Goal: Task Accomplishment & Management: Use online tool/utility

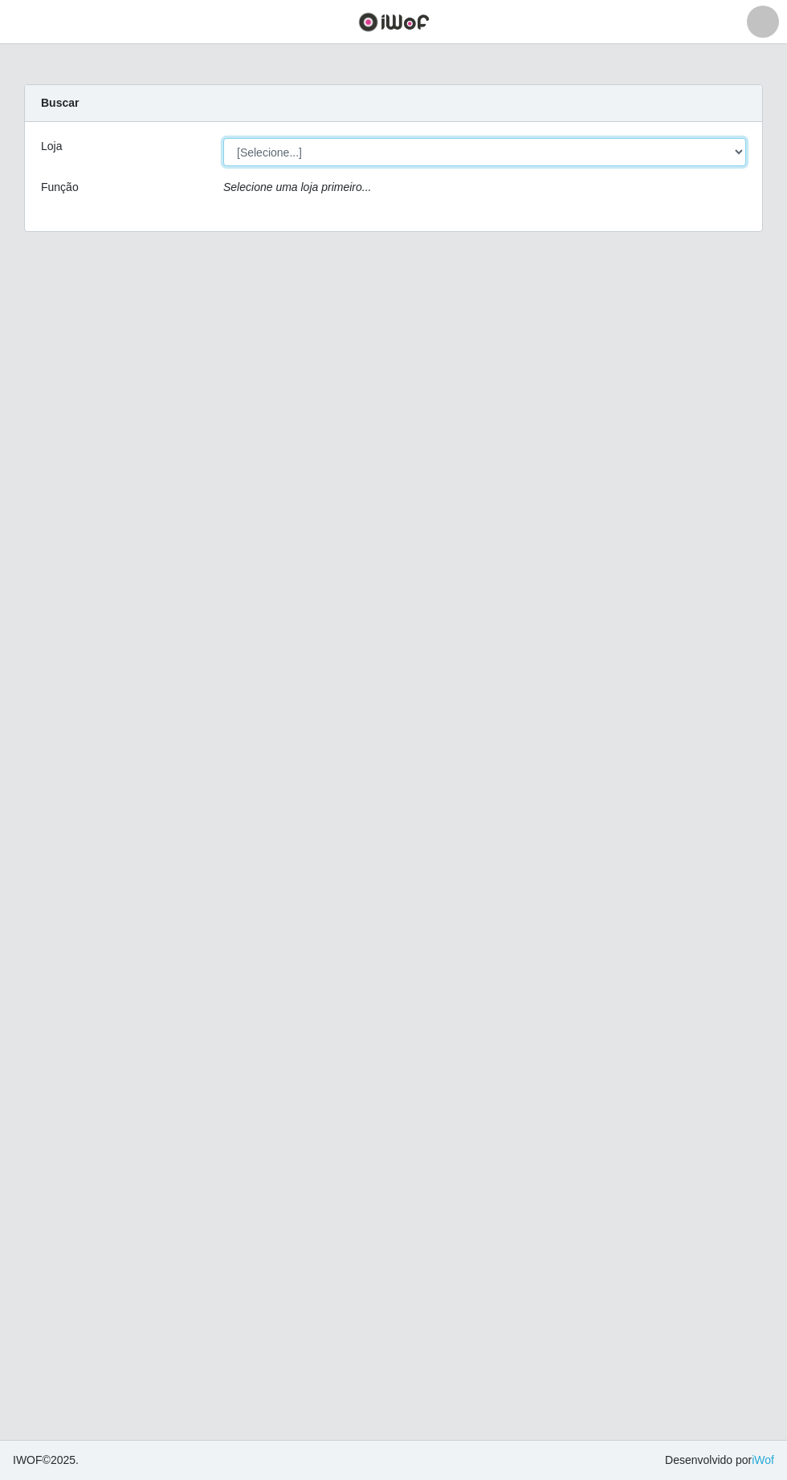
click at [312, 151] on select "[Selecione...] Extrabom - Loja 05 [GEOGRAPHIC_DATA]" at bounding box center [484, 152] width 523 height 28
select select "494"
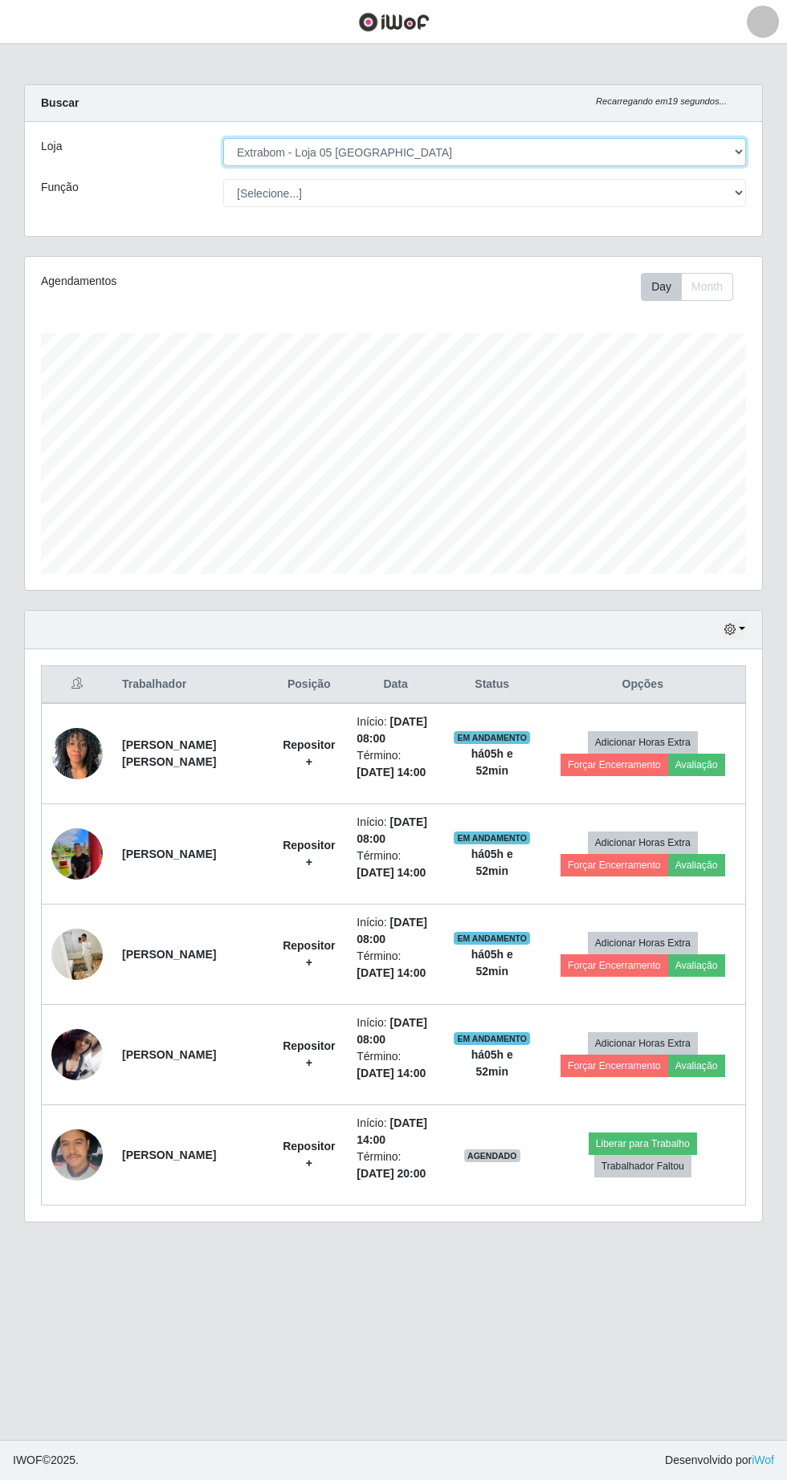
scroll to position [2, 0]
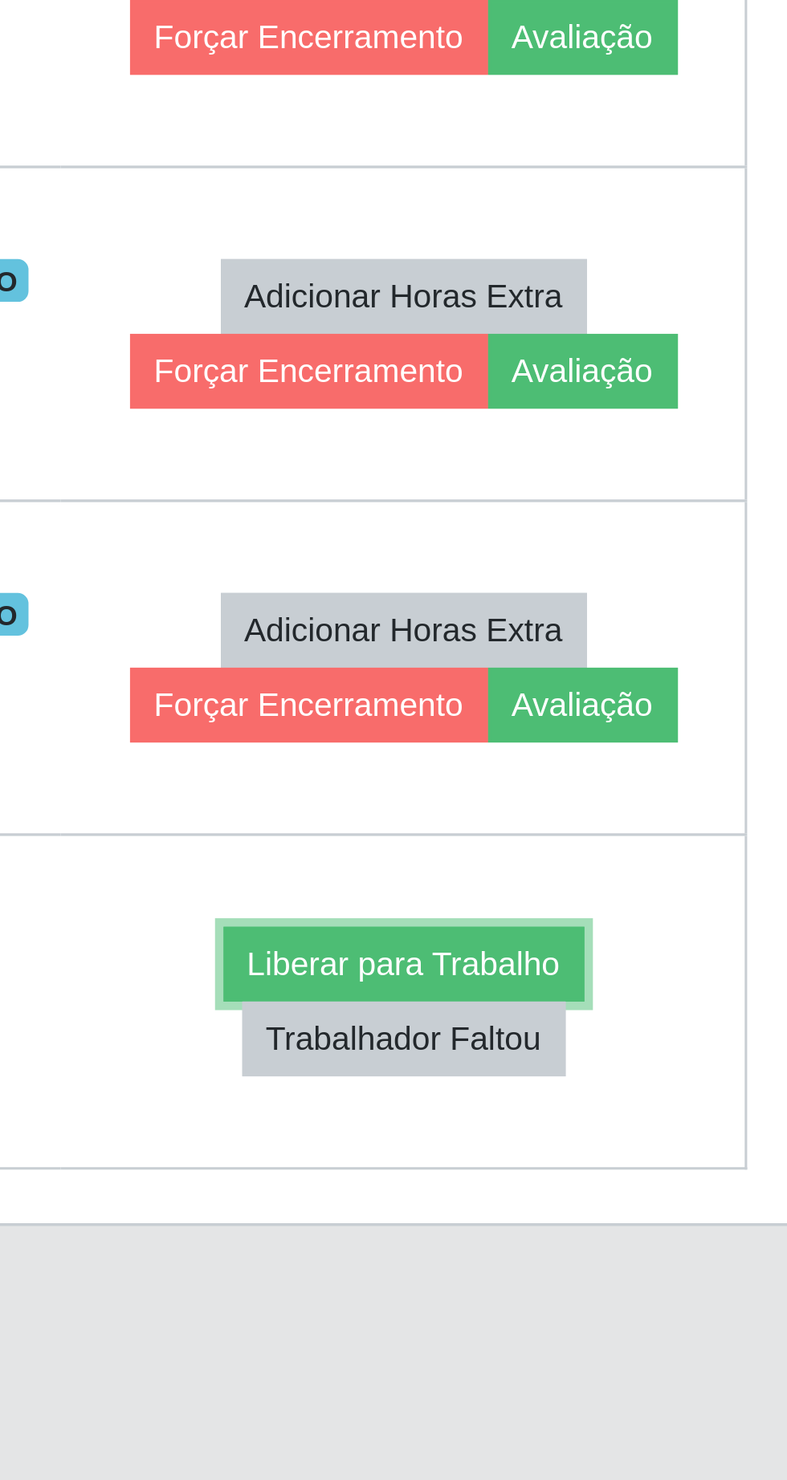
click at [682, 1142] on button "Liberar para Trabalho" at bounding box center [642, 1144] width 108 height 22
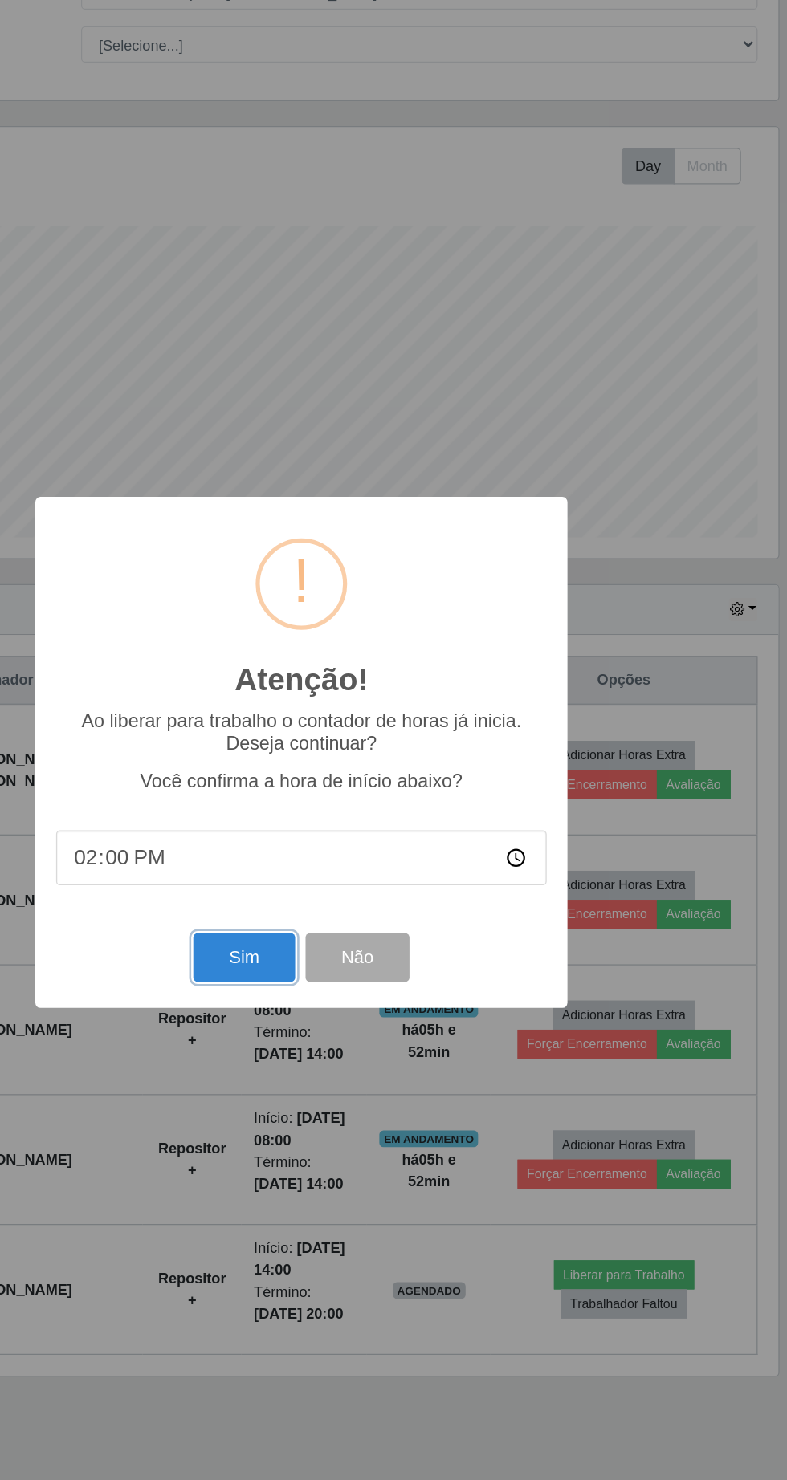
click at [340, 915] on button "Sim" at bounding box center [349, 899] width 78 height 38
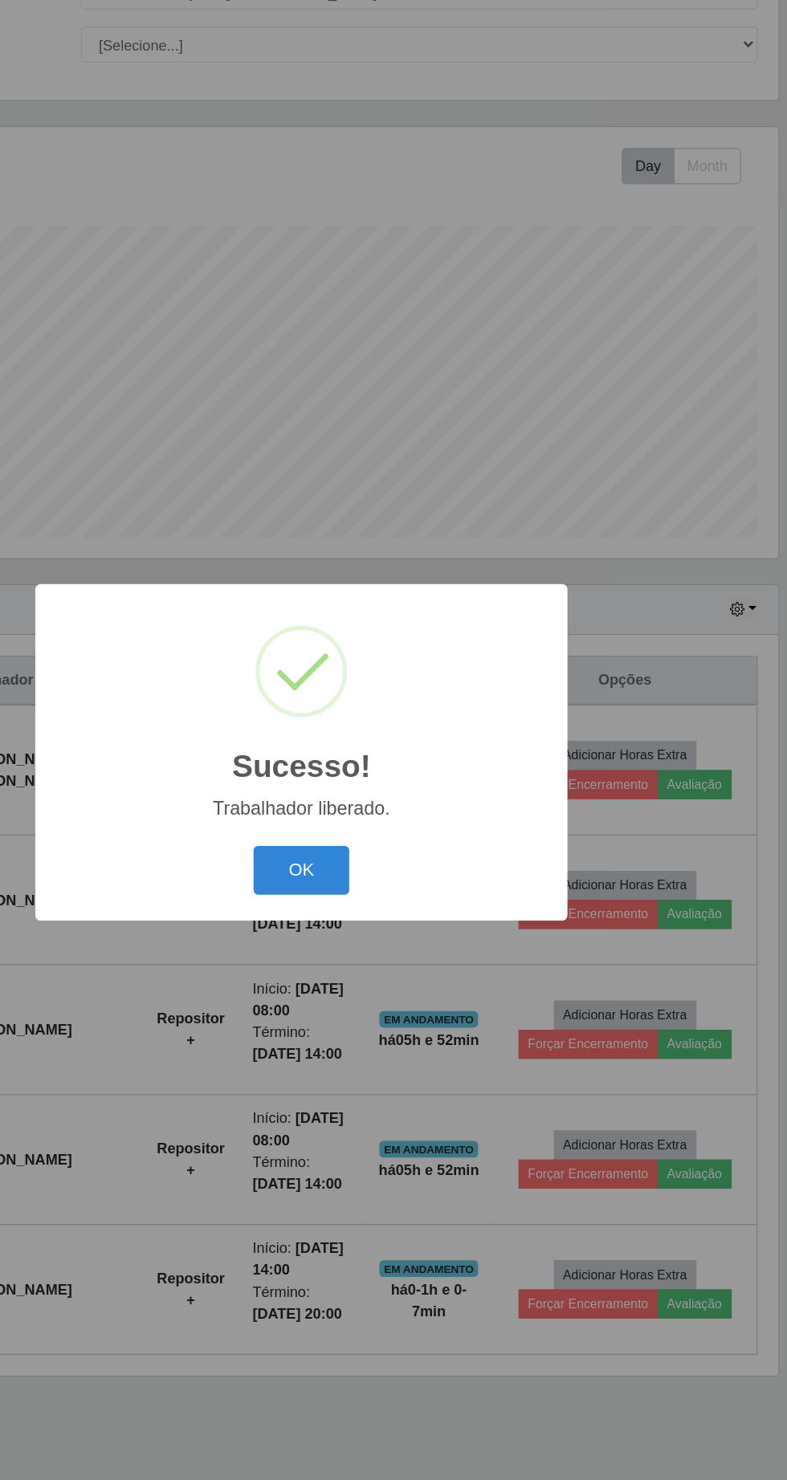
click at [405, 845] on button "OK" at bounding box center [393, 831] width 75 height 38
